Goal: Task Accomplishment & Management: Manage account settings

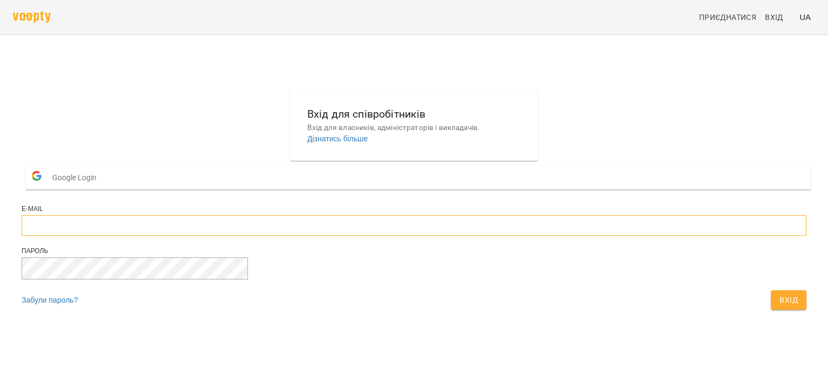
type input "**********"
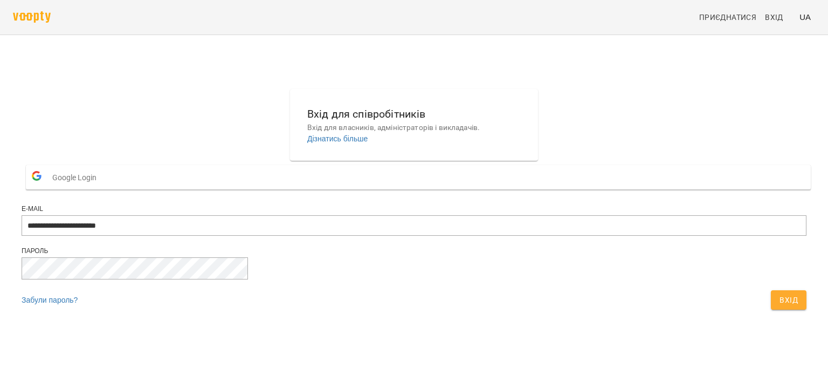
click at [780, 306] on span "Вхід" at bounding box center [789, 299] width 18 height 13
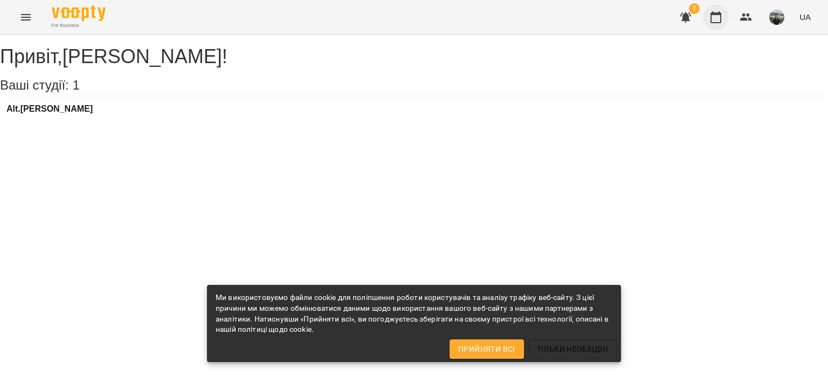
click at [723, 13] on icon "button" at bounding box center [716, 17] width 13 height 13
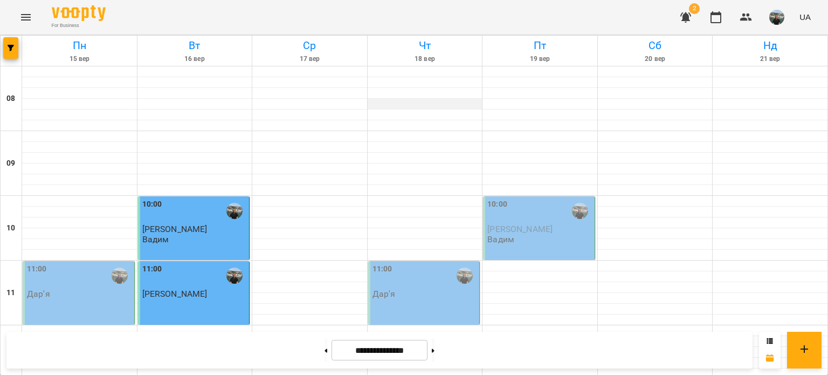
scroll to position [431, 0]
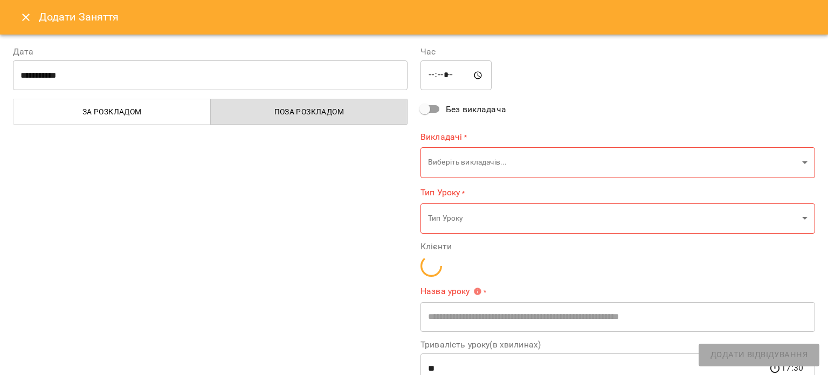
type input "**********"
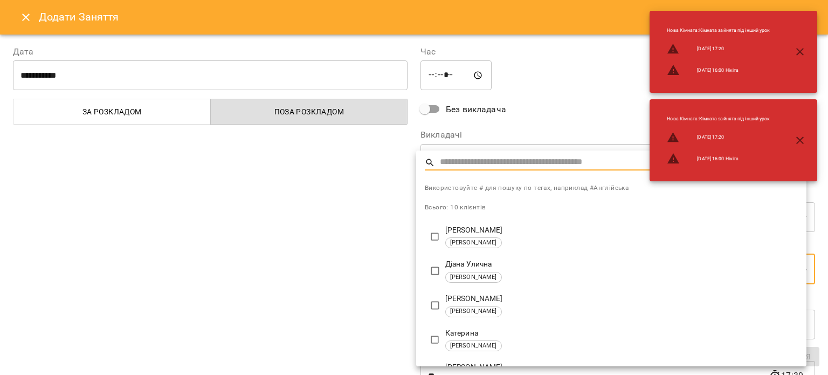
type input "**********"
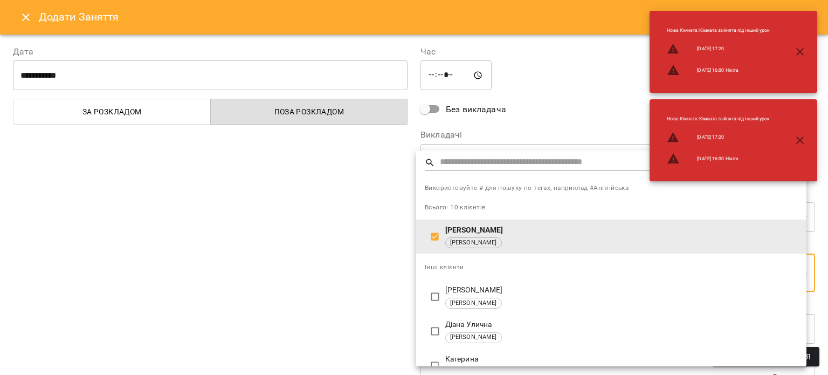
click at [542, 104] on div at bounding box center [414, 187] width 828 height 375
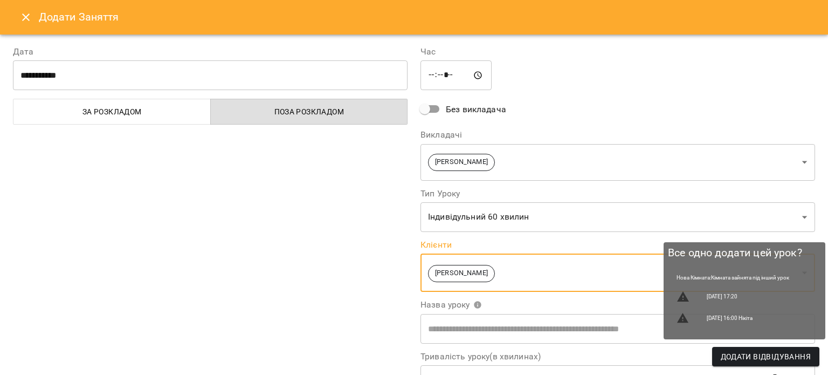
click at [775, 355] on span "Додати Відвідування" at bounding box center [766, 356] width 90 height 13
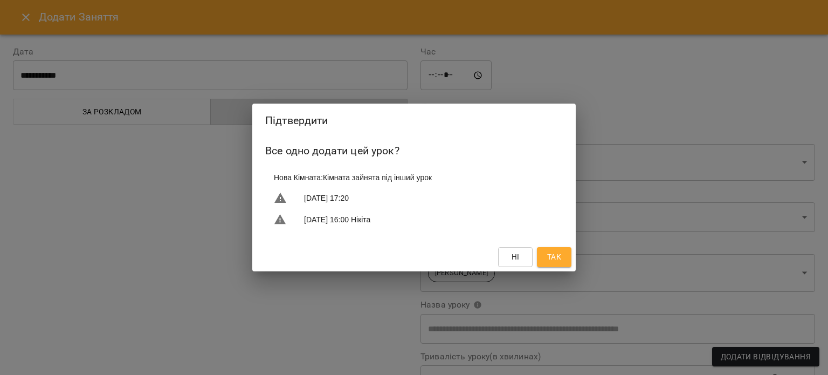
click at [552, 256] on span "Так" at bounding box center [554, 256] width 14 height 13
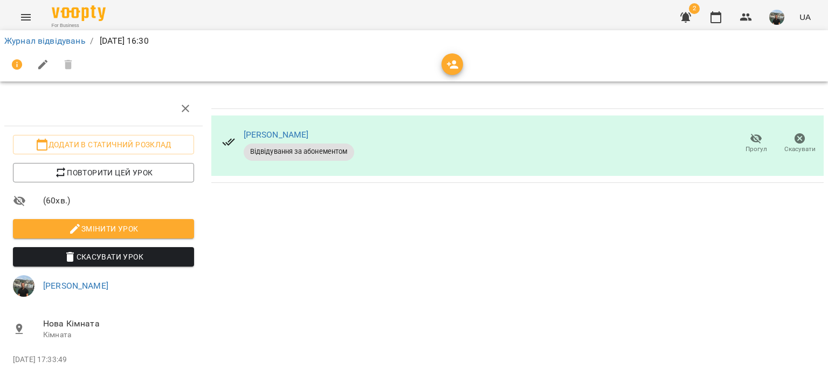
scroll to position [49, 0]
click at [718, 15] on icon "button" at bounding box center [716, 17] width 13 height 13
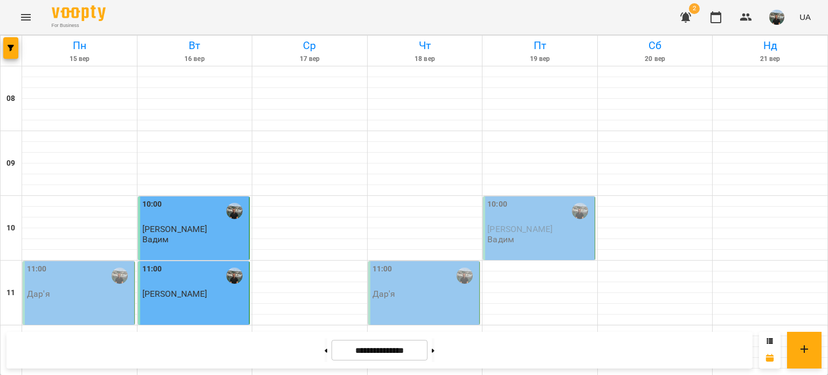
scroll to position [431, 0]
click at [779, 18] on img "button" at bounding box center [776, 17] width 15 height 15
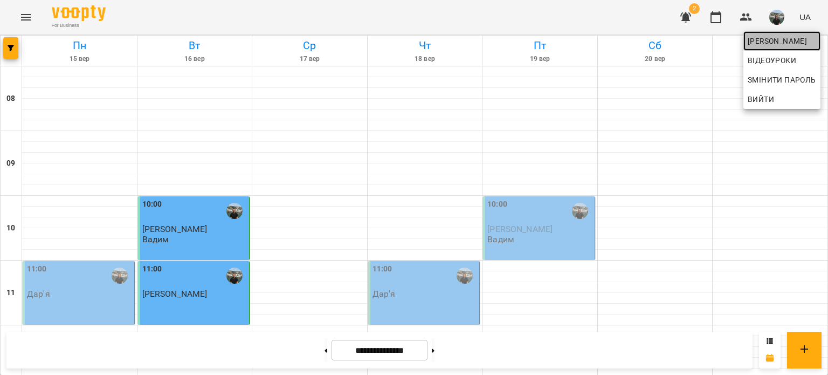
click at [760, 40] on span "Юрій" at bounding box center [782, 41] width 68 height 13
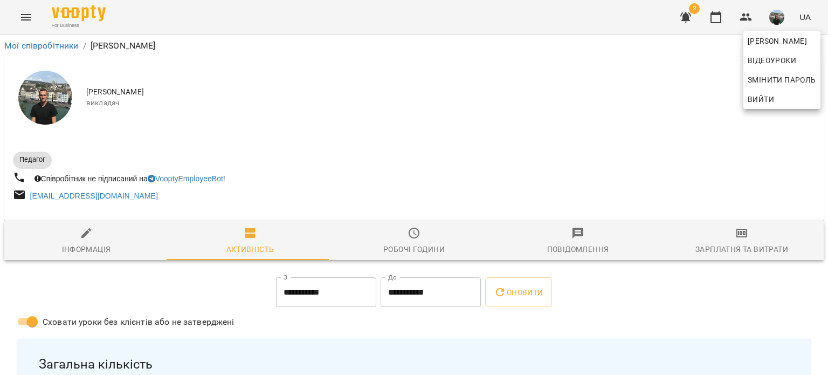
drag, startPoint x: 825, startPoint y: 70, endPoint x: 827, endPoint y: 80, distance: 10.9
click at [827, 80] on div at bounding box center [414, 187] width 828 height 375
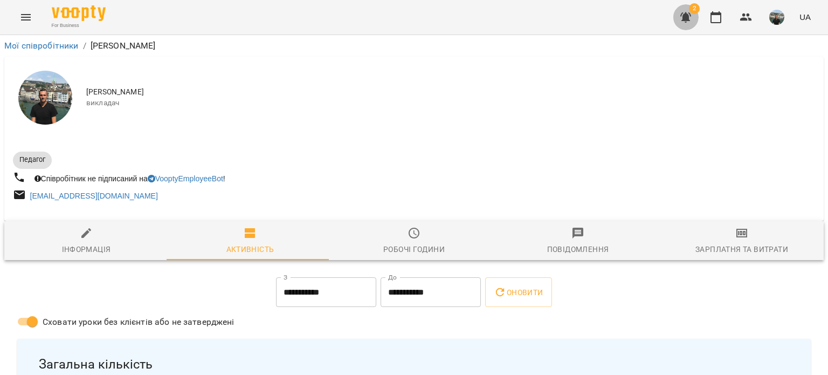
click at [686, 16] on icon "button" at bounding box center [686, 17] width 11 height 10
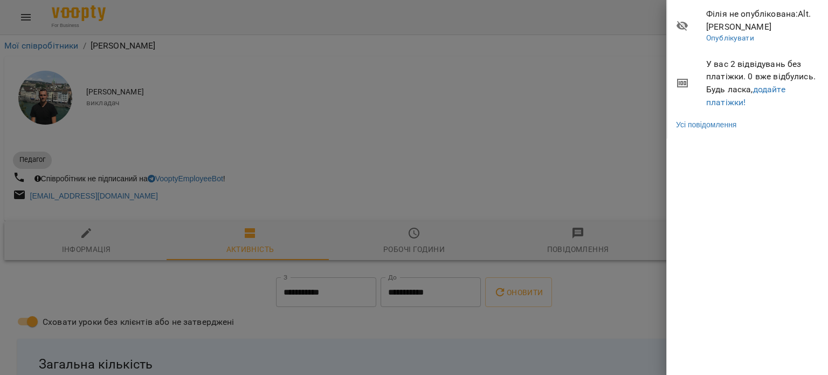
click at [617, 115] on div at bounding box center [414, 187] width 828 height 375
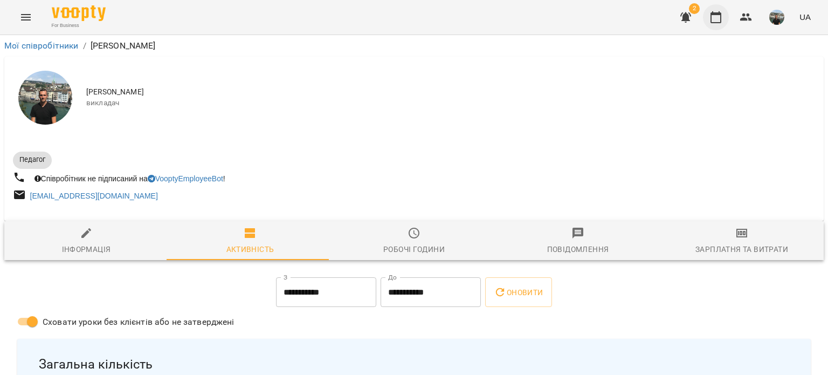
click at [717, 18] on icon "button" at bounding box center [716, 17] width 13 height 13
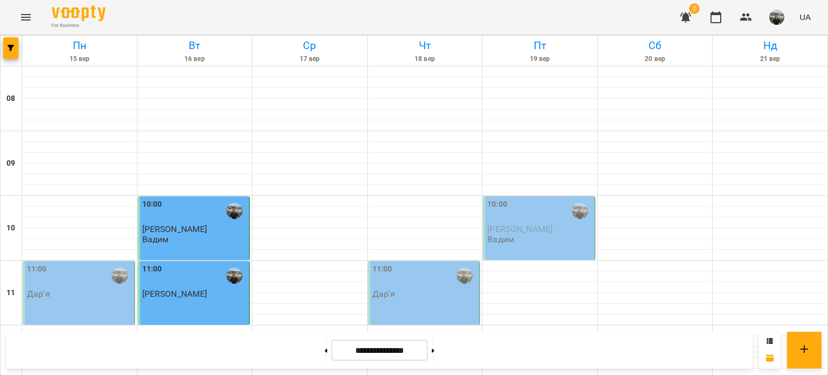
scroll to position [539, 0]
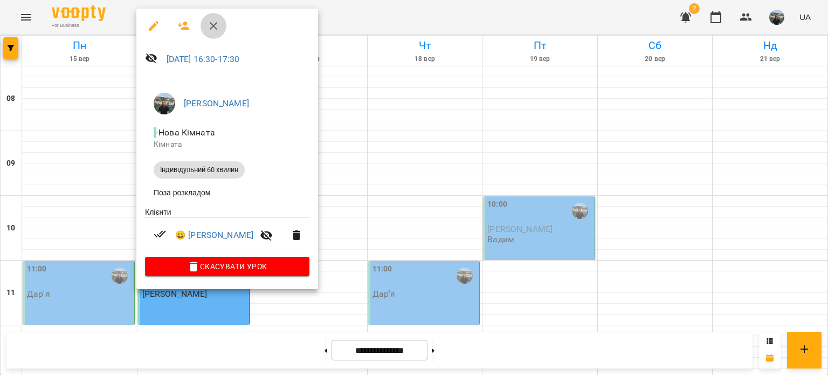
click at [215, 25] on icon "button" at bounding box center [214, 26] width 8 height 8
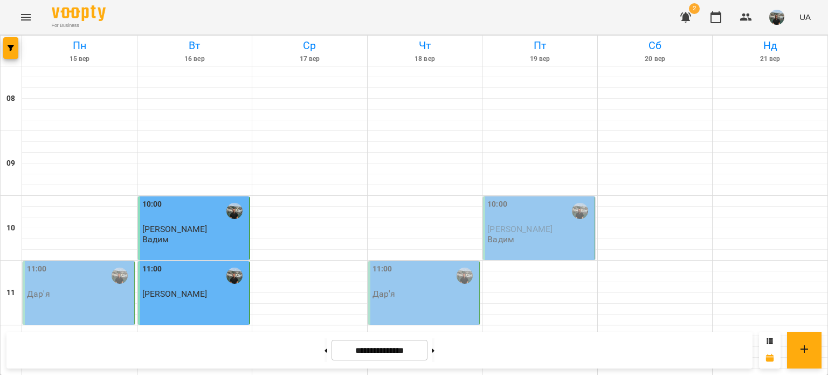
scroll to position [0, 0]
click at [776, 20] on img "button" at bounding box center [776, 17] width 15 height 15
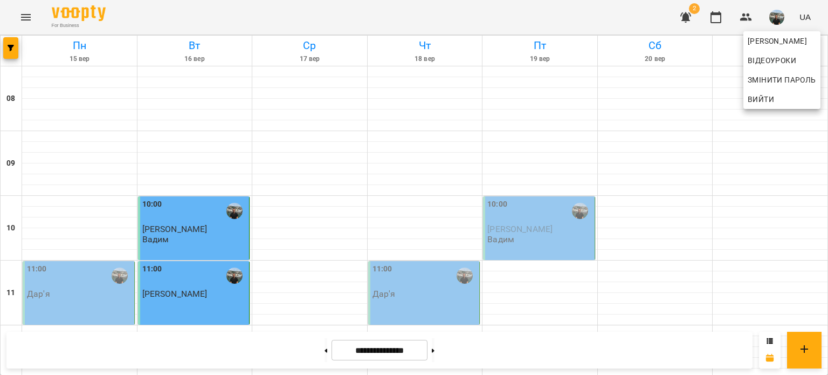
click at [764, 100] on span "Вийти" at bounding box center [761, 99] width 26 height 13
